Goal: Task Accomplishment & Management: Complete application form

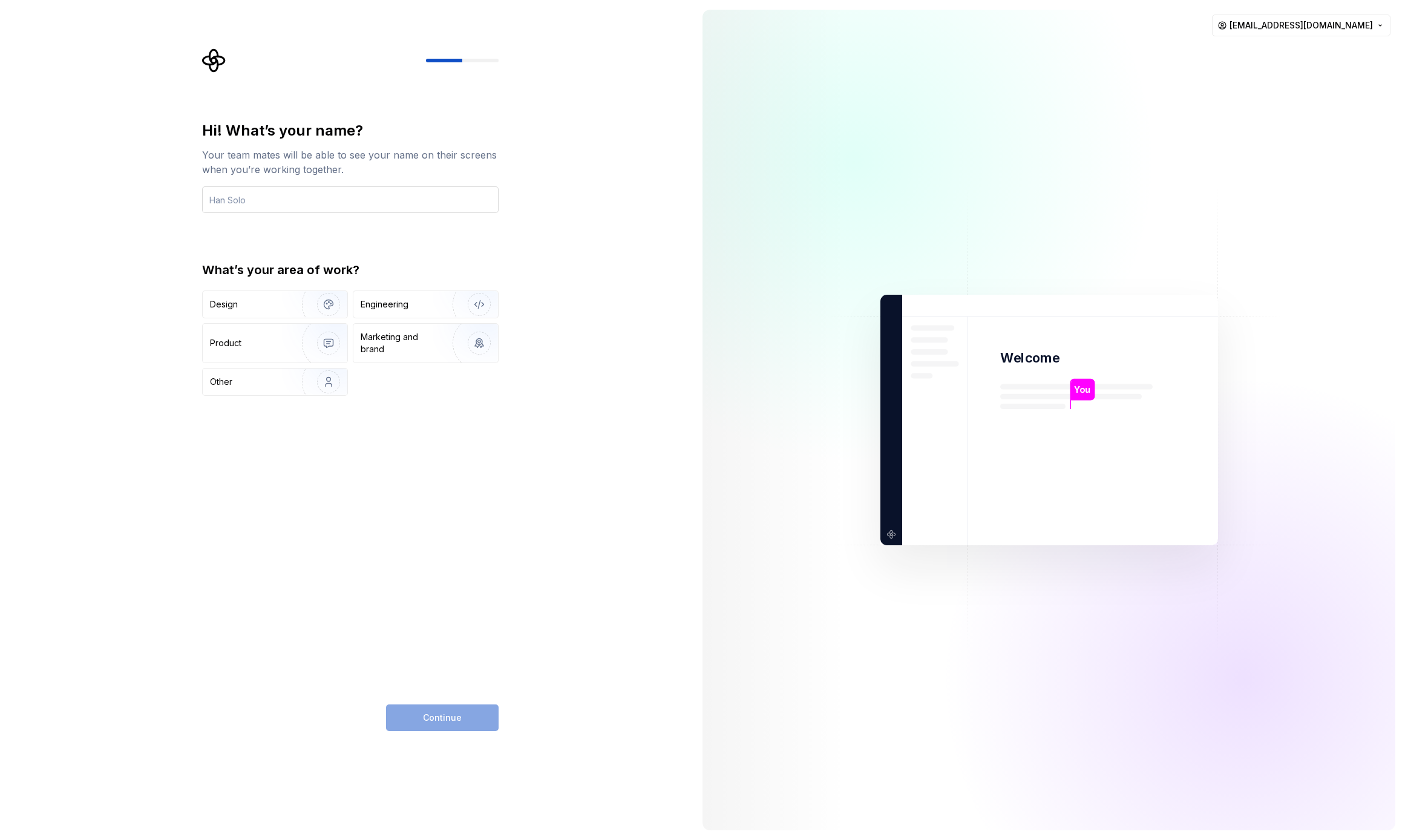
type input "M"
type input "[PERSON_NAME]"
click at [257, 329] on div "Product" at bounding box center [275, 343] width 144 height 39
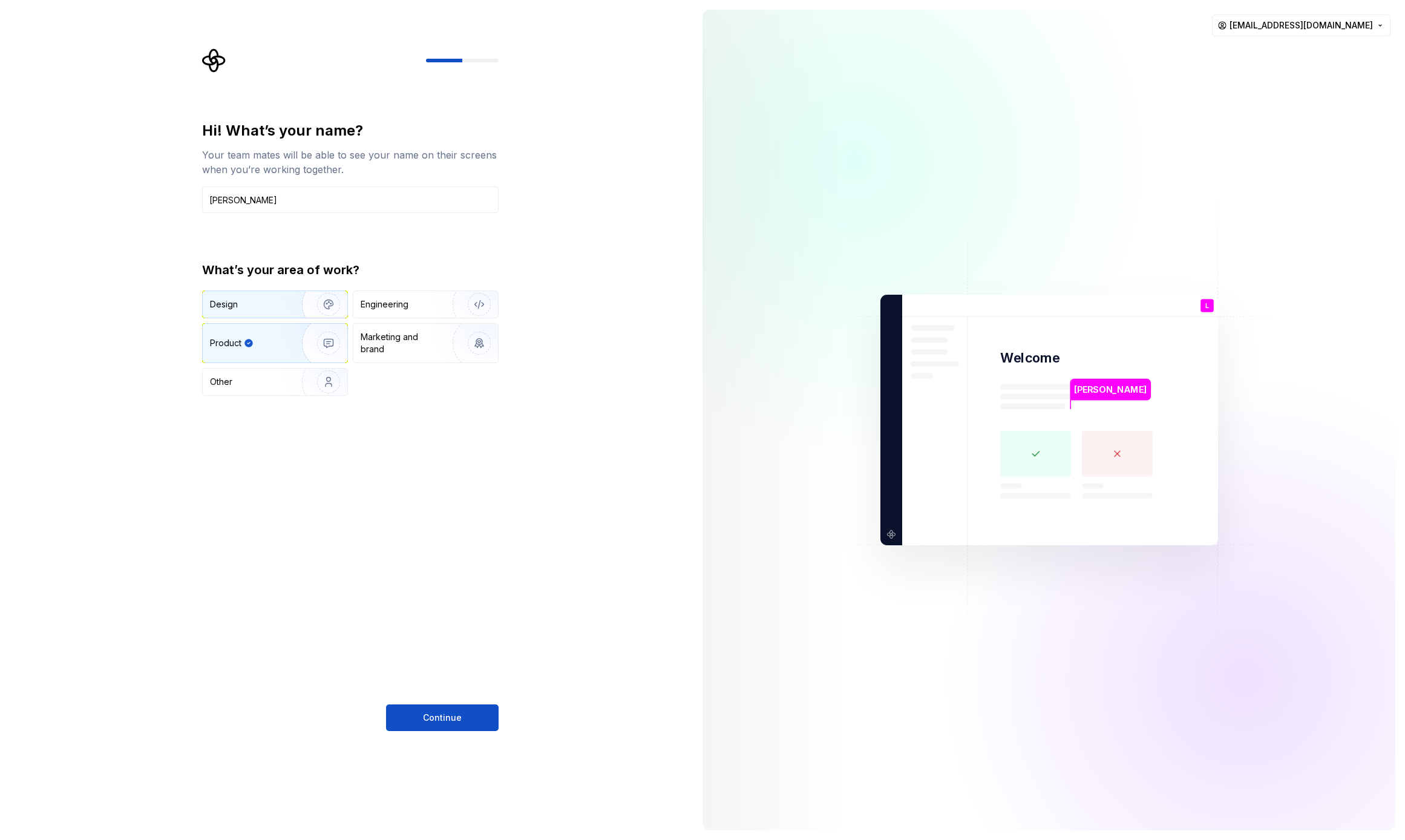
click at [264, 307] on div "Design" at bounding box center [248, 304] width 76 height 12
click at [256, 337] on div "Product" at bounding box center [249, 344] width 80 height 12
click at [259, 307] on div "Design" at bounding box center [248, 304] width 76 height 12
click at [449, 721] on span "Continue" at bounding box center [442, 718] width 39 height 12
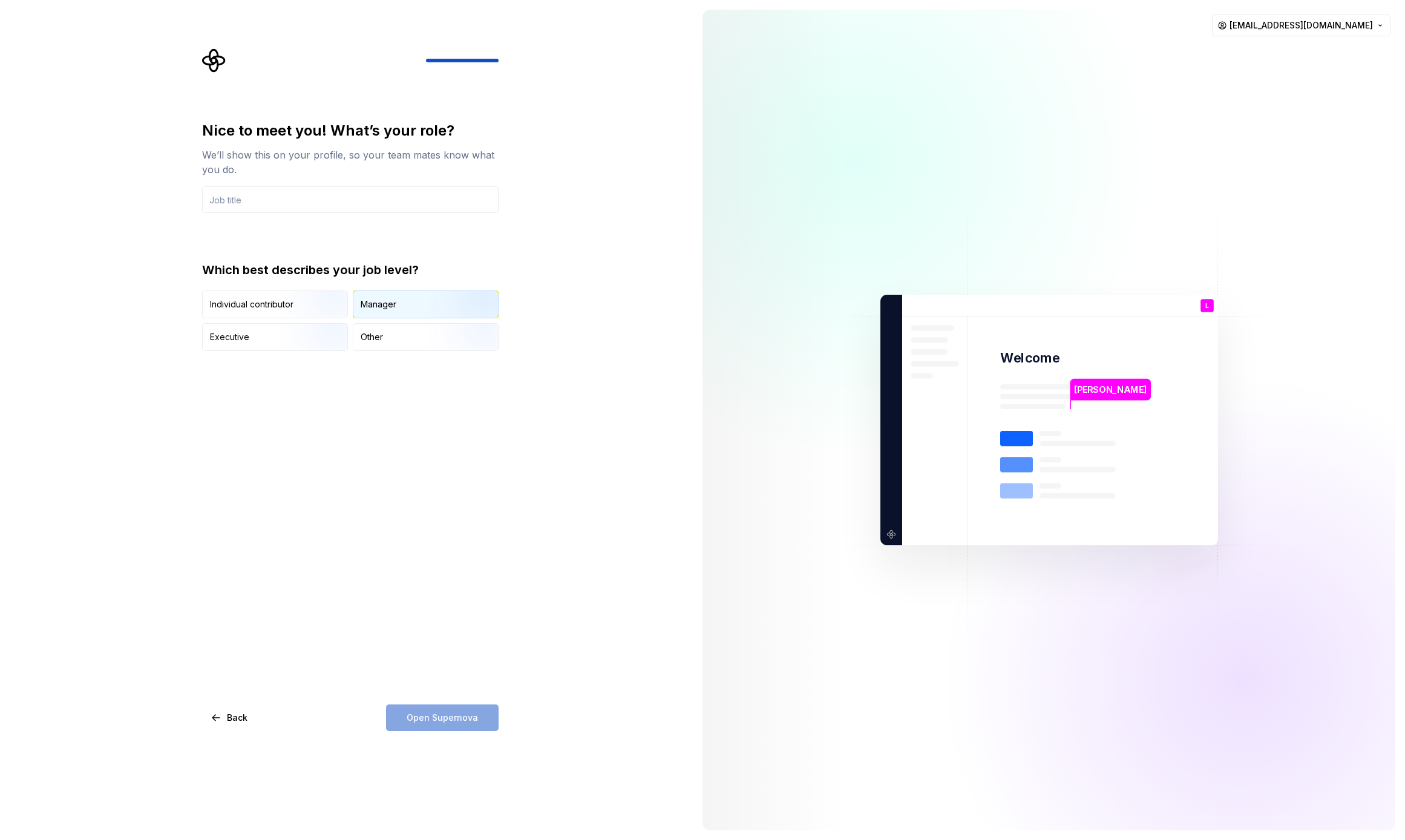
click at [394, 305] on div "Manager" at bounding box center [378, 304] width 36 height 12
click at [429, 725] on div "Open Supernova" at bounding box center [442, 717] width 113 height 26
click at [287, 205] on input "text" at bounding box center [350, 199] width 296 height 26
type input "P"
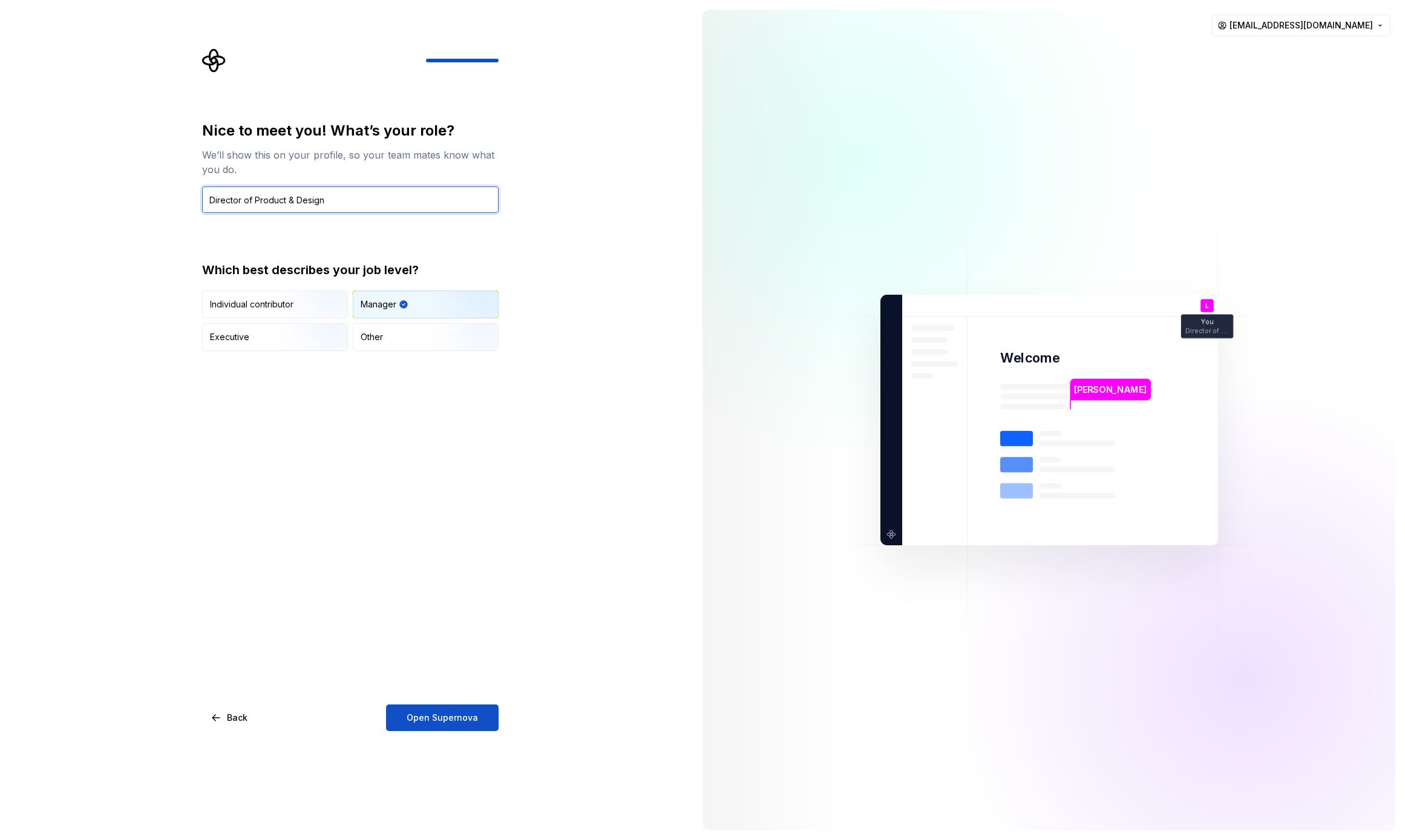
type input "Director of Product & Design"
click at [438, 731] on div "Nice to meet you! What’s your role? We’ll show this on your profile, so your te…" at bounding box center [346, 420] width 692 height 840
click at [438, 720] on span "Open Supernova" at bounding box center [442, 718] width 71 height 12
